Goal: Find specific page/section: Find specific page/section

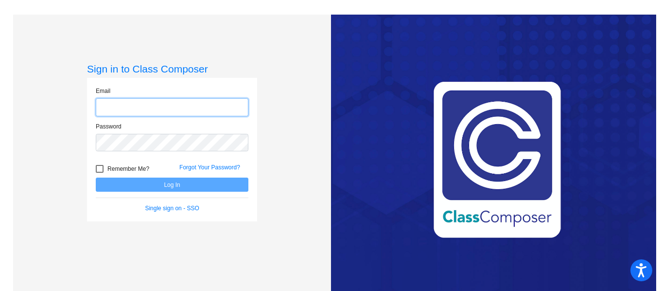
type input "[PERSON_NAME][EMAIL_ADDRESS][PERSON_NAME][DOMAIN_NAME]"
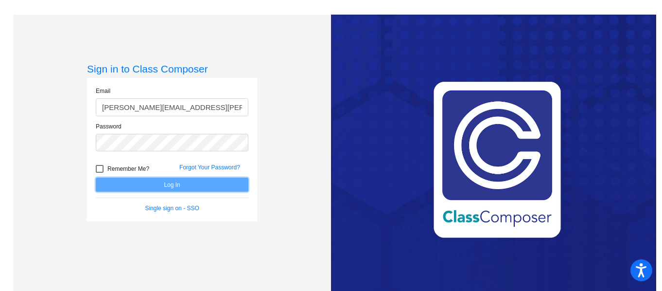
click at [140, 178] on button "Log In" at bounding box center [172, 184] width 153 height 14
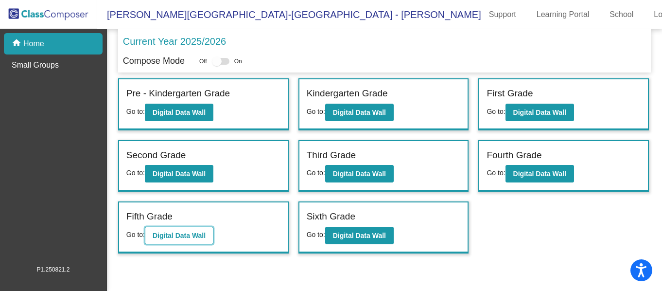
click at [192, 237] on b "Digital Data Wall" at bounding box center [179, 235] width 53 height 8
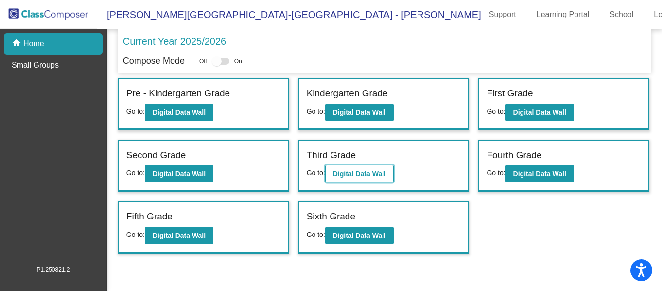
click at [377, 170] on b "Digital Data Wall" at bounding box center [359, 174] width 53 height 8
